Goal: Information Seeking & Learning: Learn about a topic

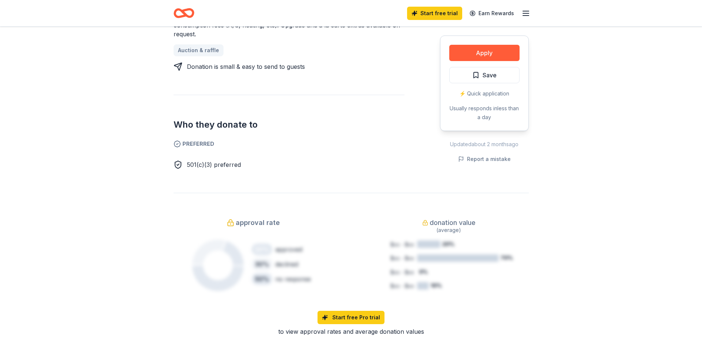
scroll to position [416, 0]
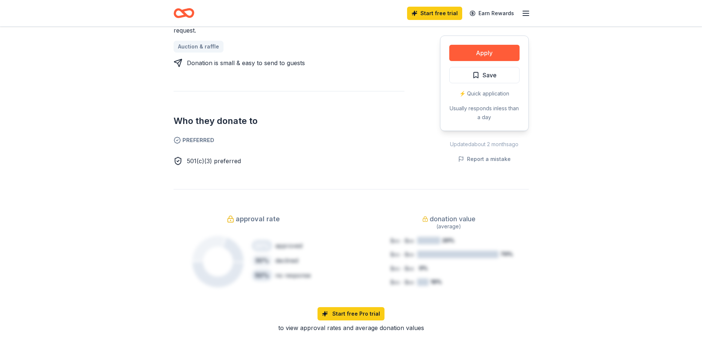
click at [210, 136] on span "Preferred" at bounding box center [289, 140] width 231 height 9
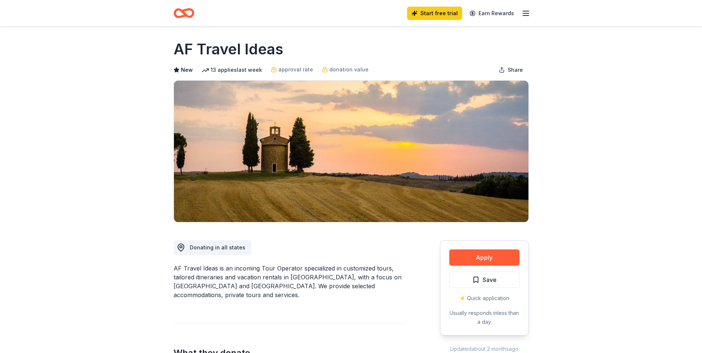
scroll to position [0, 0]
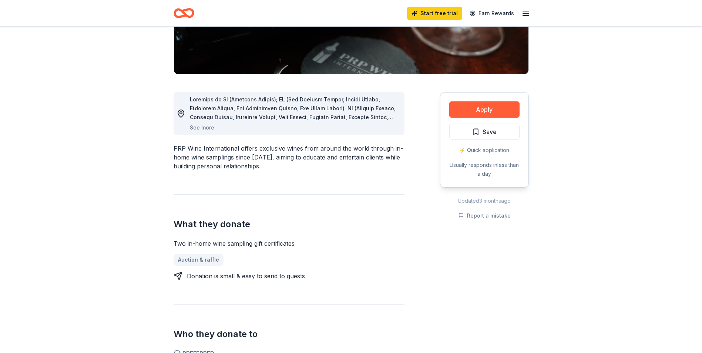
scroll to position [50, 0]
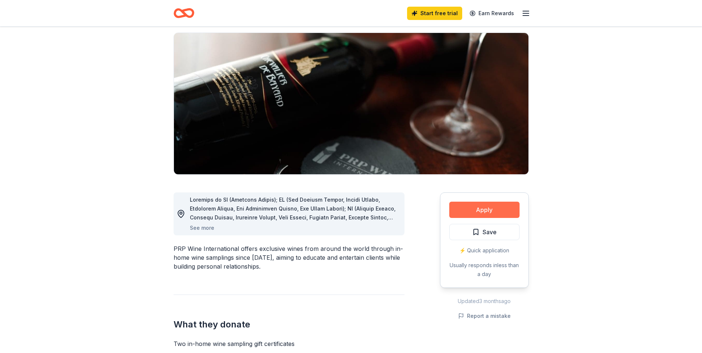
click at [480, 210] on button "Apply" at bounding box center [484, 210] width 70 height 16
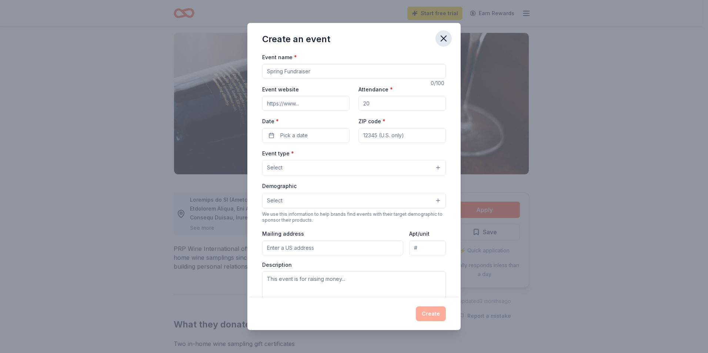
click at [443, 37] on icon "button" at bounding box center [443, 38] width 5 height 5
